Goal: Information Seeking & Learning: Learn about a topic

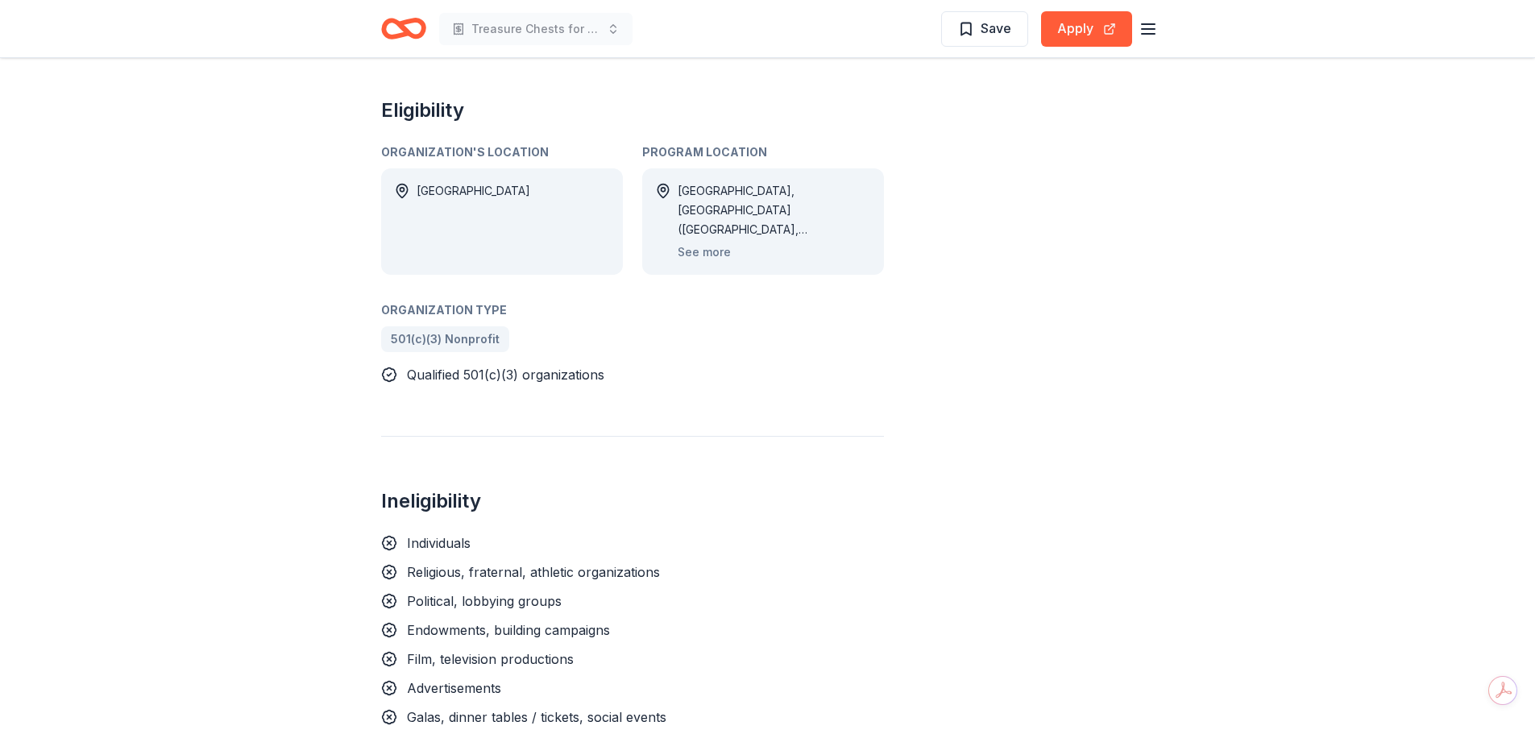
scroll to position [578, 0]
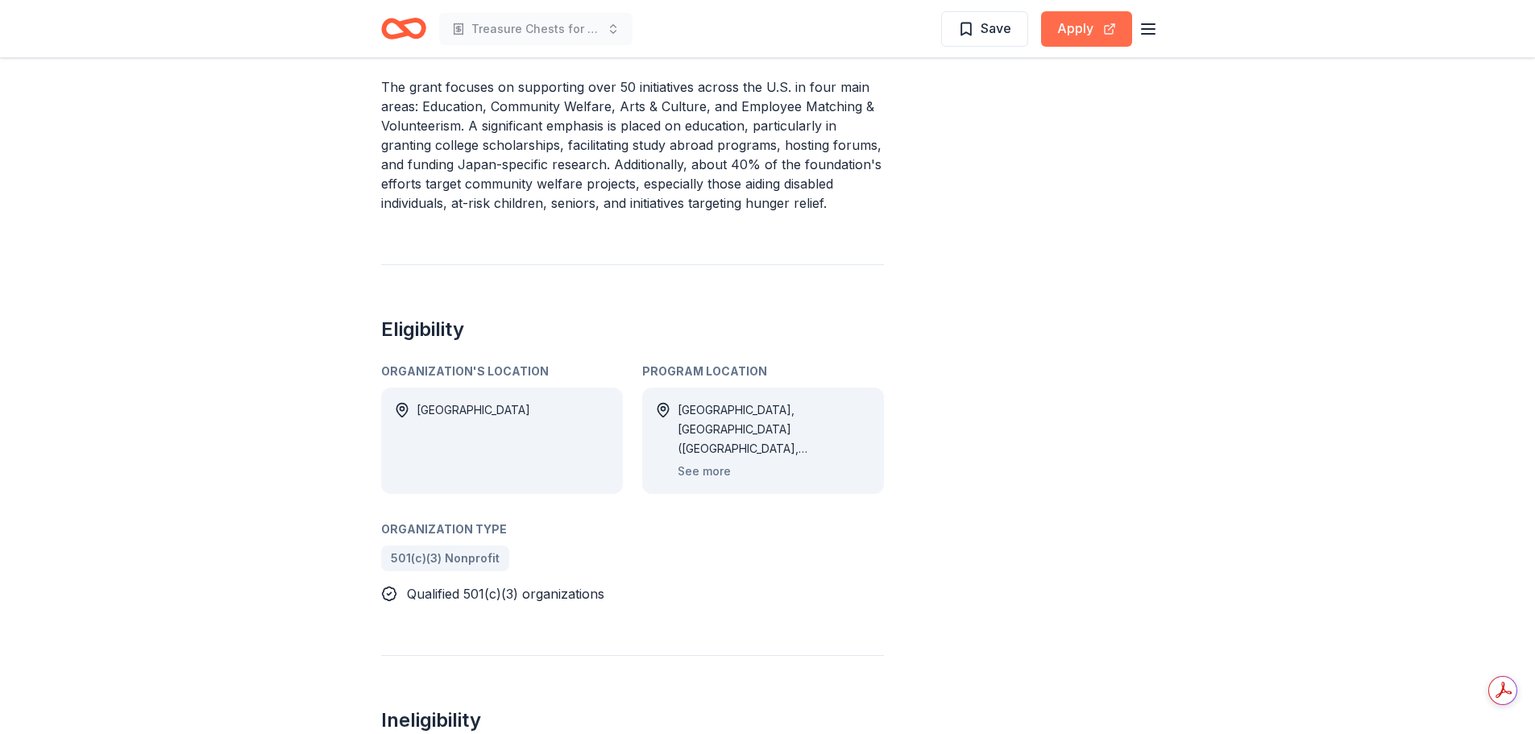
click at [1109, 26] on button "Apply" at bounding box center [1086, 28] width 91 height 35
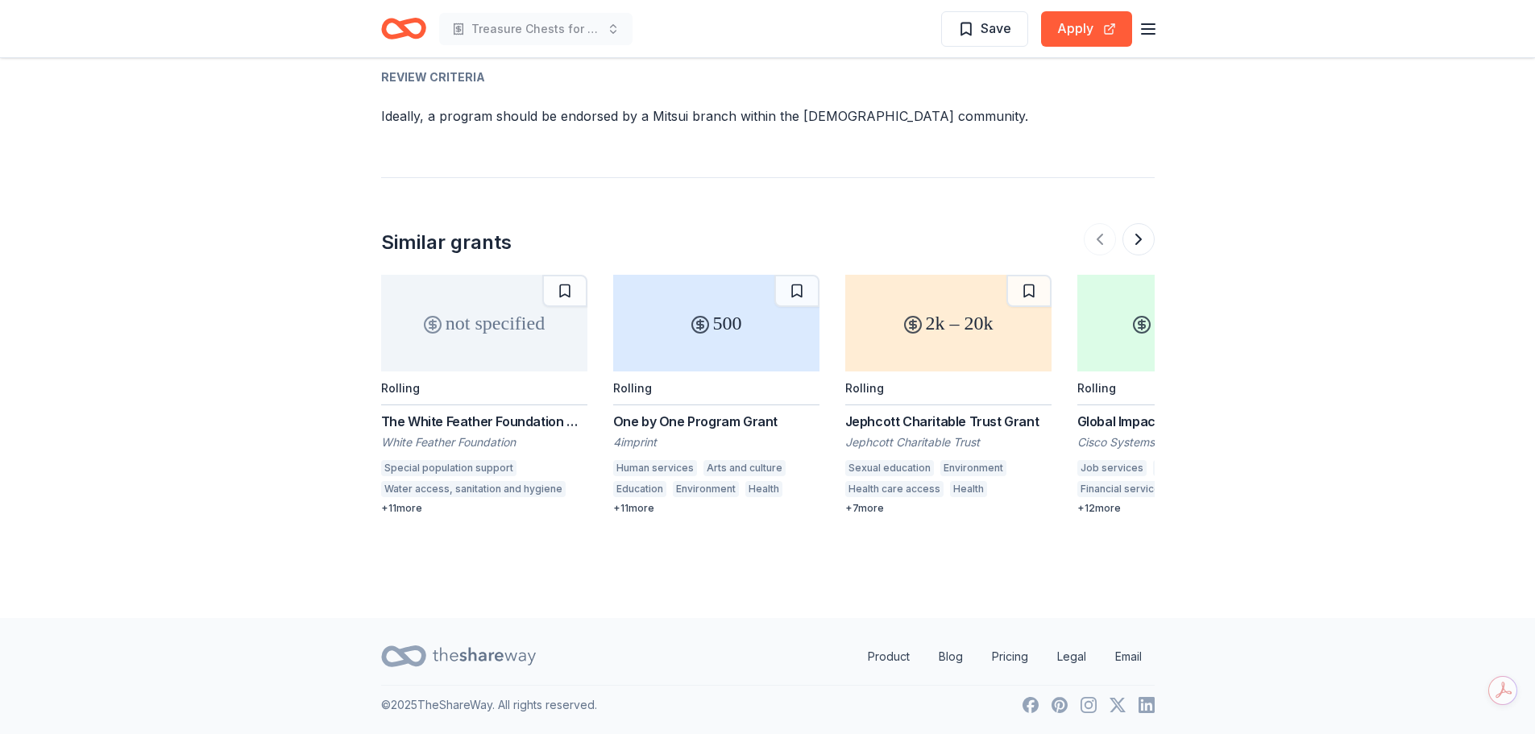
scroll to position [0, 0]
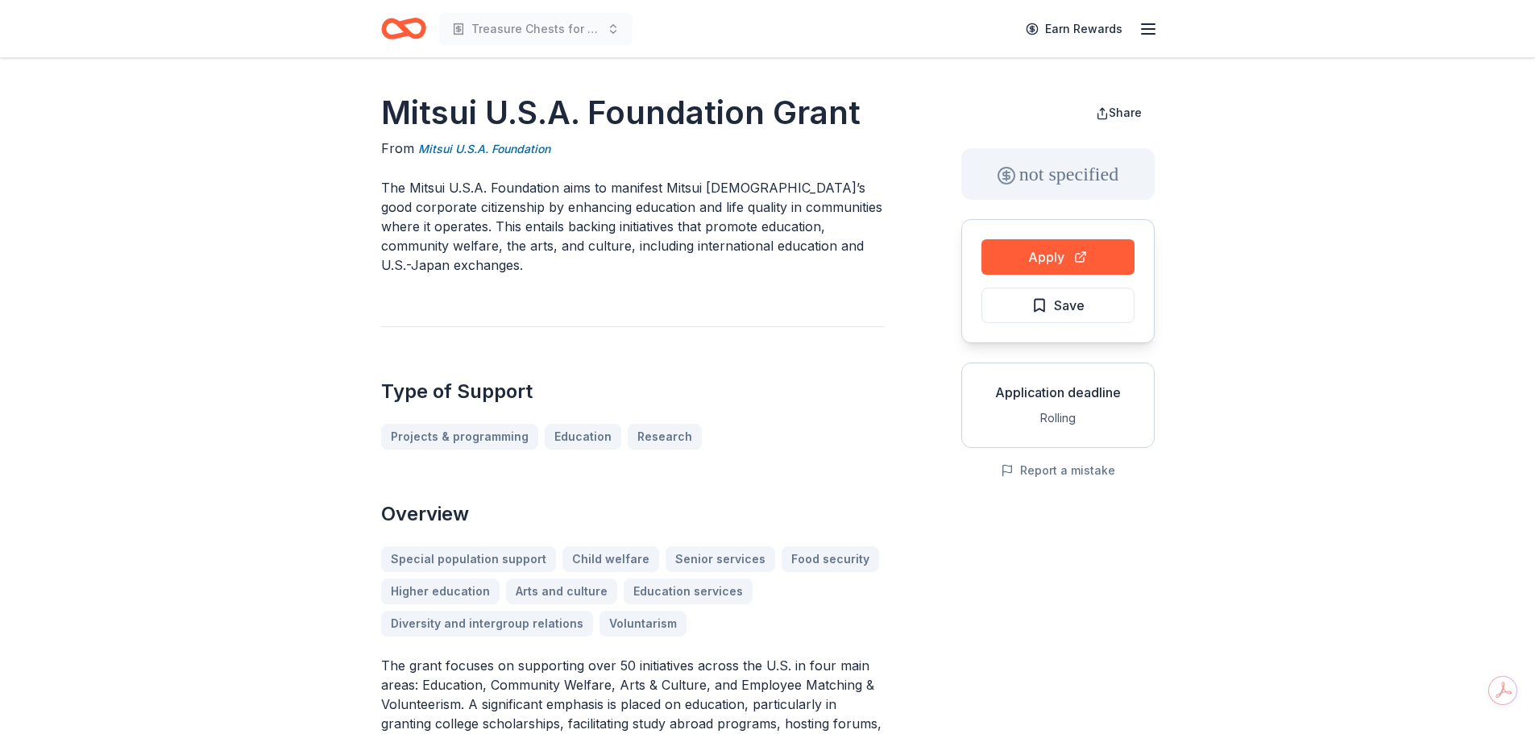
click at [400, 17] on icon "Home" at bounding box center [403, 29] width 45 height 38
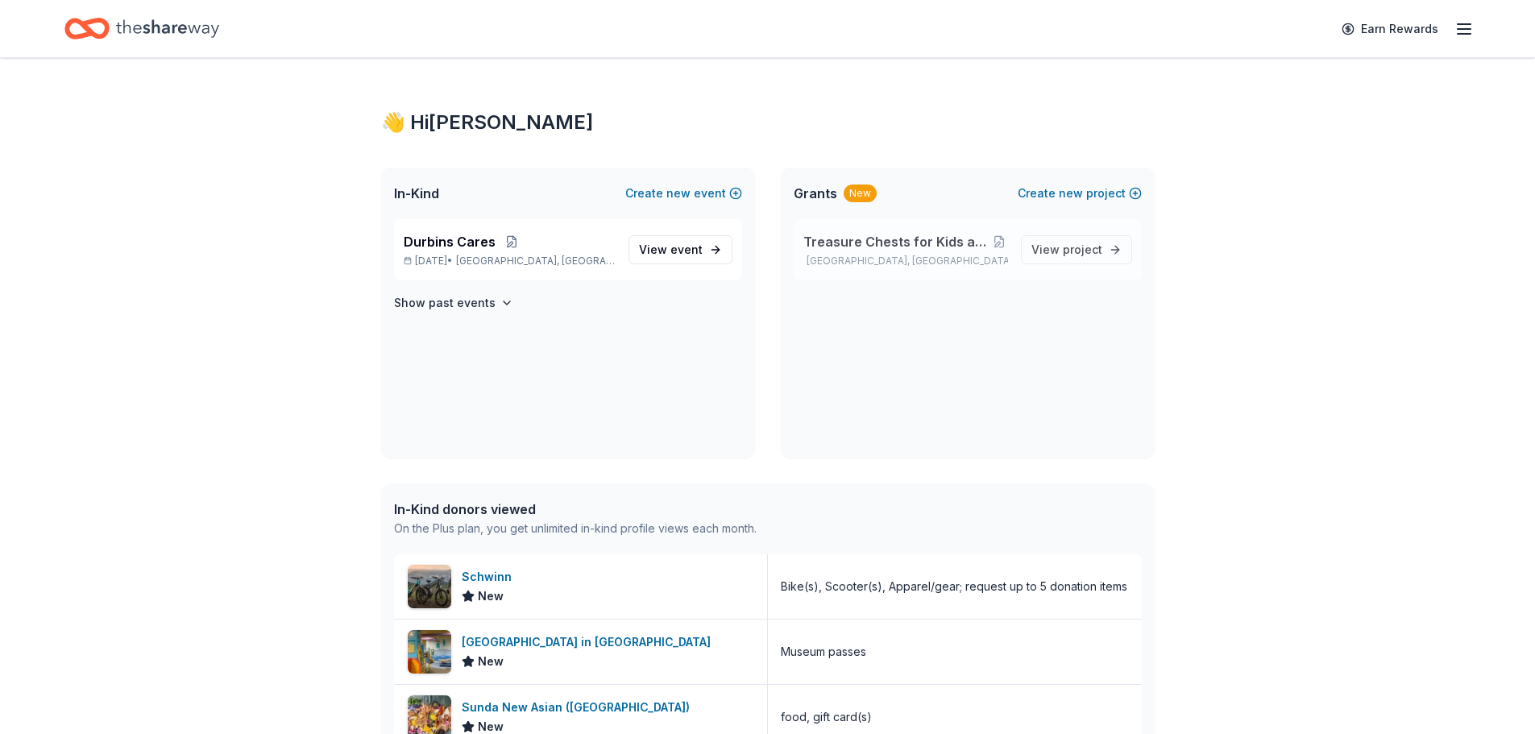
click at [930, 266] on p "[GEOGRAPHIC_DATA], [GEOGRAPHIC_DATA]" at bounding box center [905, 261] width 205 height 13
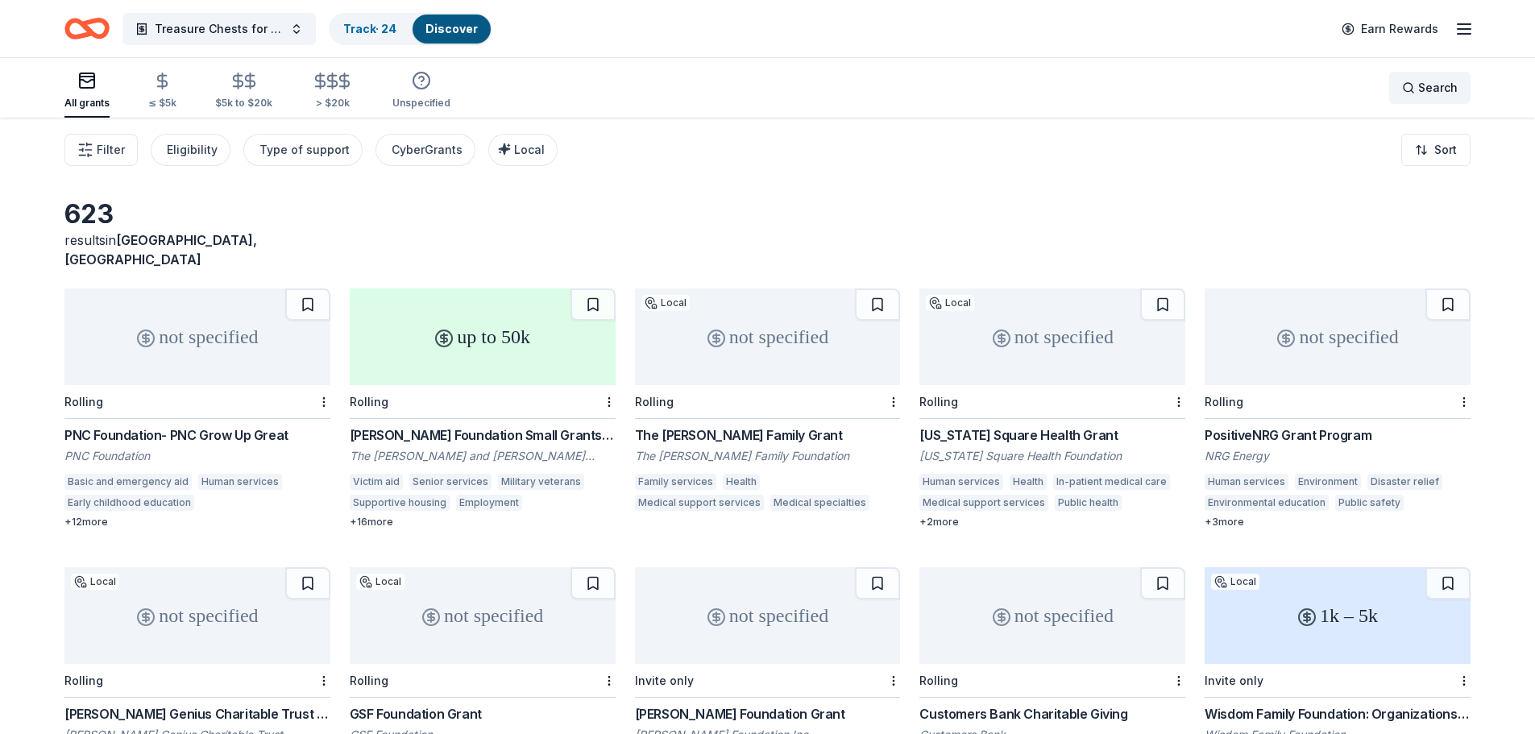
click at [1434, 89] on span "Search" at bounding box center [1437, 87] width 39 height 19
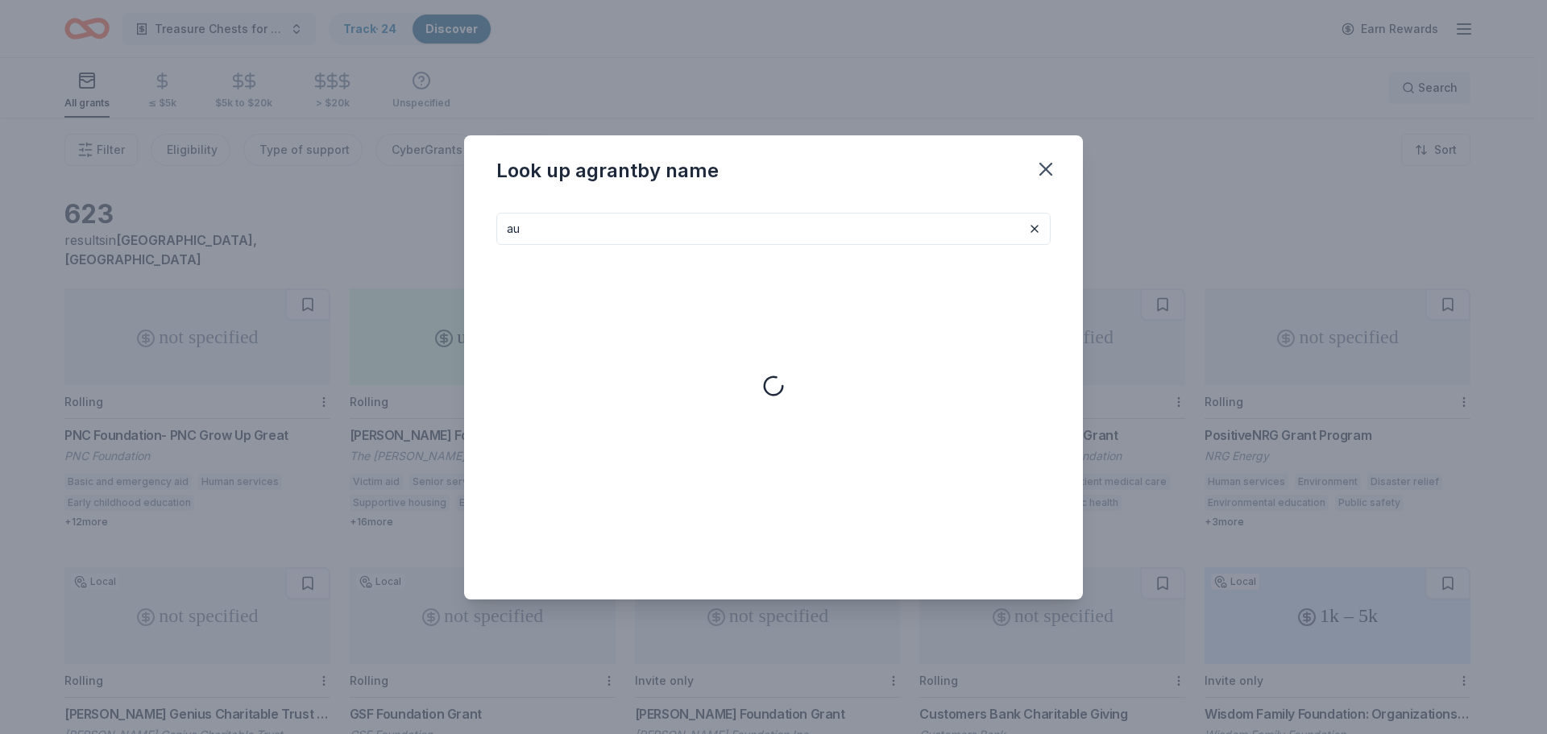
type input "a"
click at [1048, 162] on icon "button" at bounding box center [1045, 169] width 23 height 23
